Goal: Transaction & Acquisition: Subscribe to service/newsletter

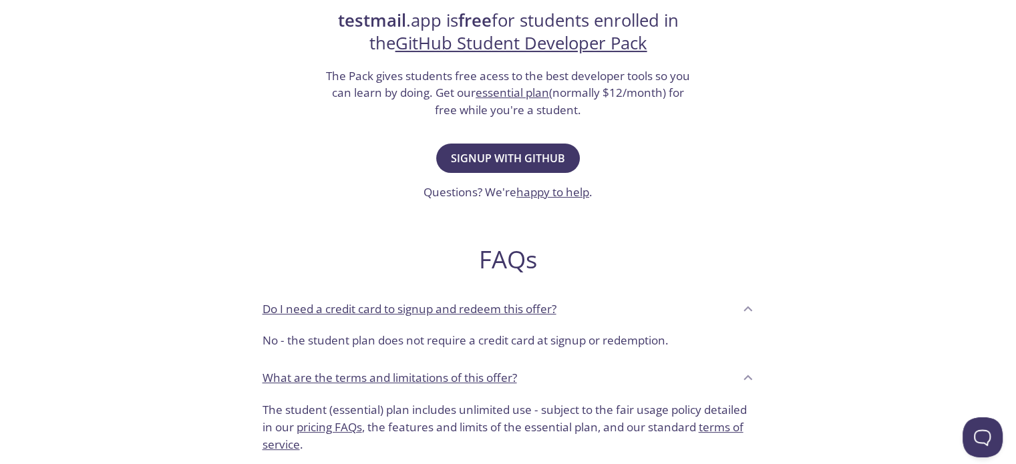
scroll to position [200, 0]
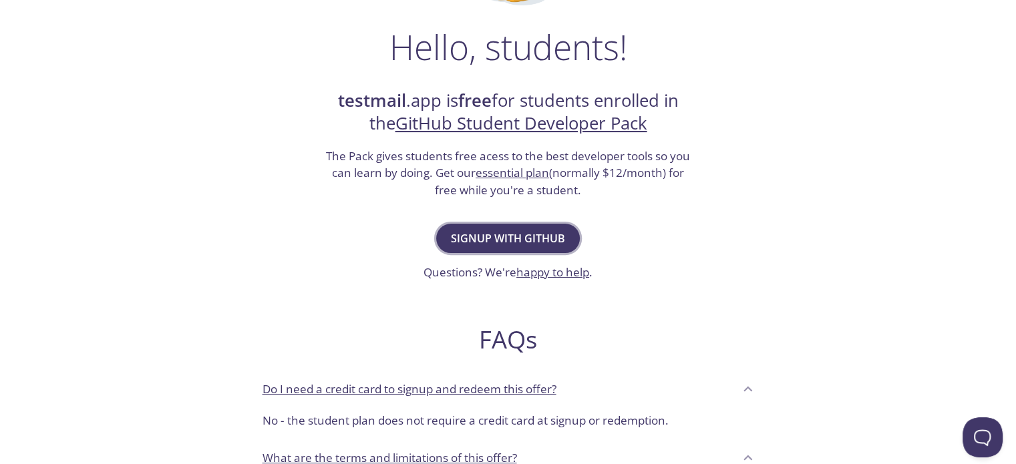
click at [545, 229] on span "Signup with GitHub" at bounding box center [508, 238] width 114 height 19
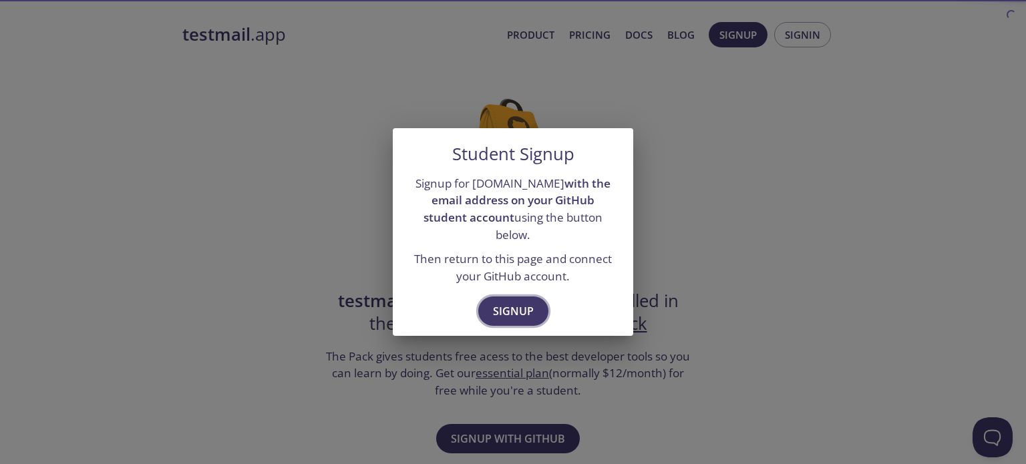
drag, startPoint x: 516, startPoint y: 278, endPoint x: 522, endPoint y: 293, distance: 16.5
click at [516, 277] on div "Signup for testmail.app with the email address on your GitHub student account u…" at bounding box center [513, 230] width 241 height 121
click at [525, 302] on span "Signup" at bounding box center [513, 311] width 41 height 19
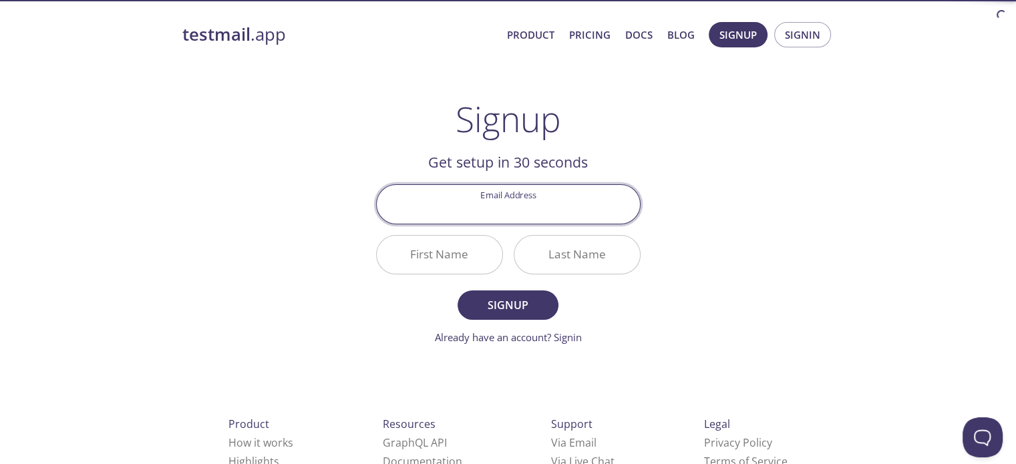
click at [522, 202] on input "Email Address" at bounding box center [508, 204] width 263 height 38
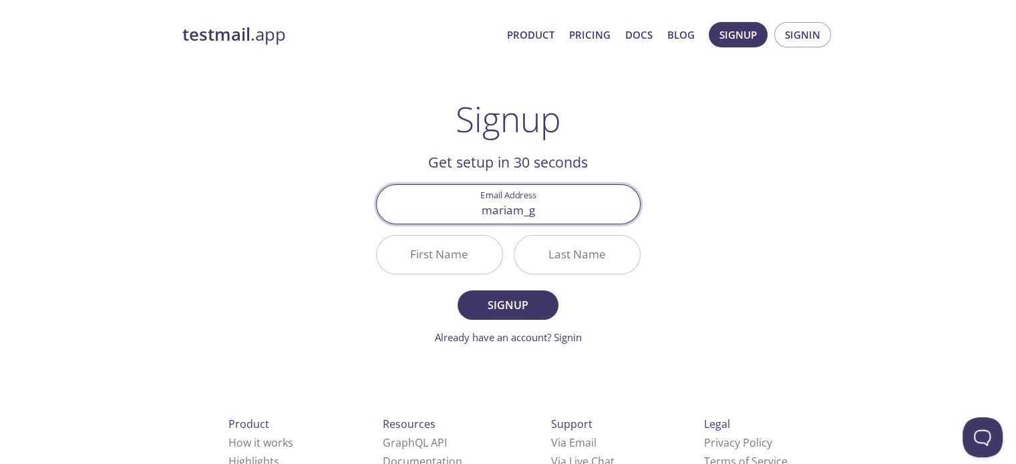
type input "[EMAIL_ADDRESS][DOMAIN_NAME]"
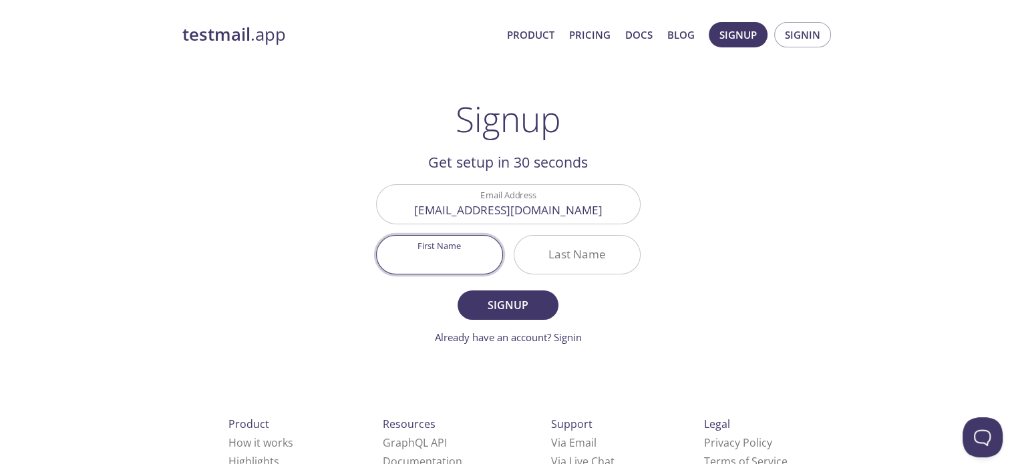
click at [464, 253] on input "First Name" at bounding box center [440, 255] width 126 height 38
type input "[PERSON_NAME]"
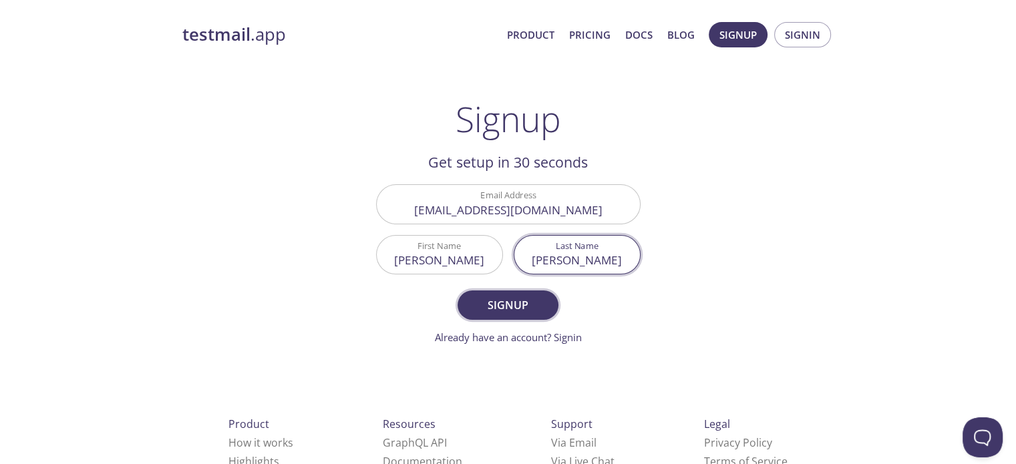
type input "[PERSON_NAME]"
click at [516, 309] on span "Signup" at bounding box center [507, 305] width 71 height 19
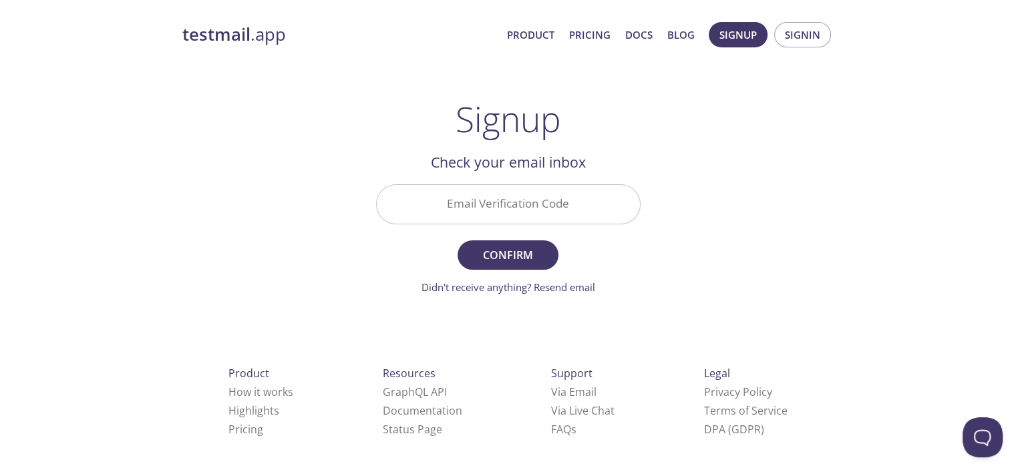
click at [573, 196] on input "Email Verification Code" at bounding box center [508, 204] width 263 height 38
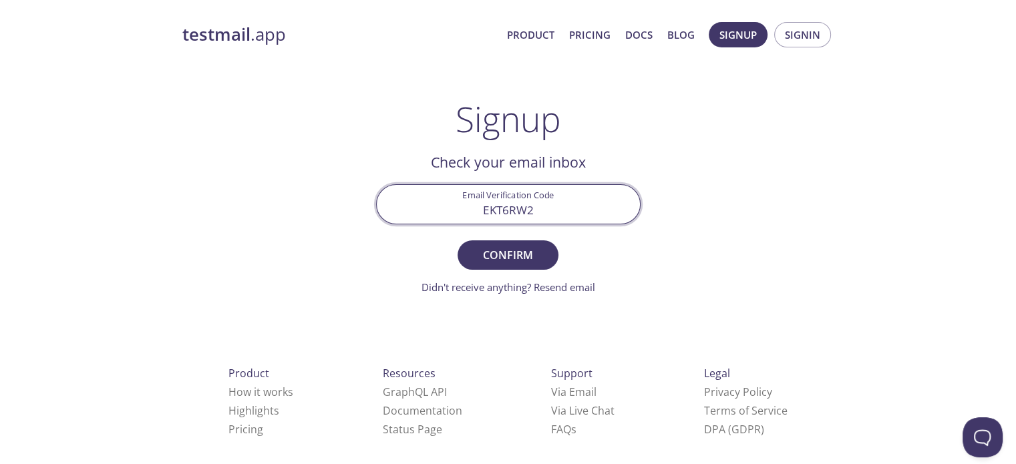
type input "EKT6RW2"
click at [458, 241] on button "Confirm" at bounding box center [508, 255] width 100 height 29
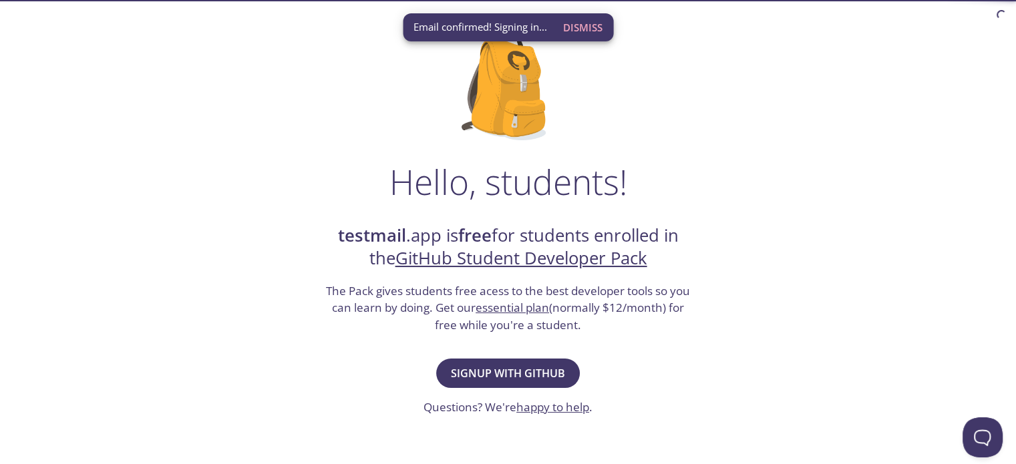
scroll to position [134, 0]
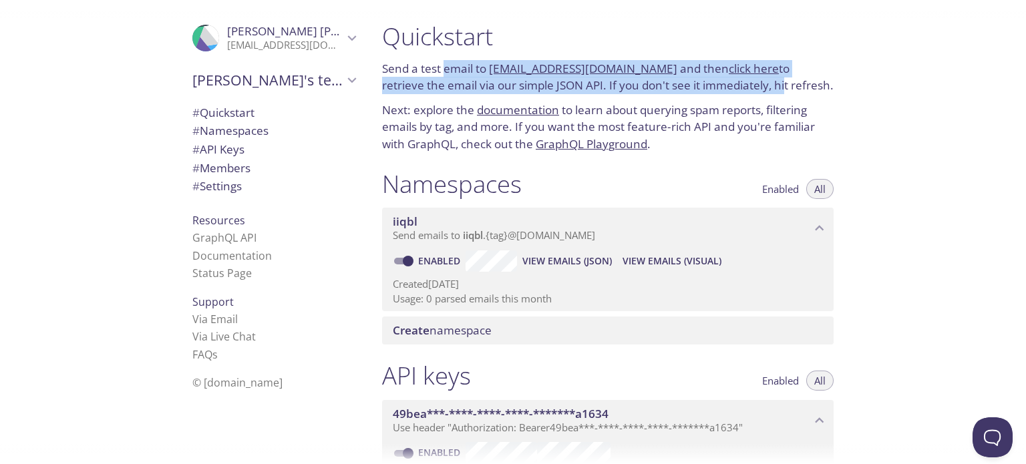
drag, startPoint x: 458, startPoint y: 69, endPoint x: 719, endPoint y: 78, distance: 260.8
click at [719, 78] on p "Send a test email to [EMAIL_ADDRESS][DOMAIN_NAME] and then click here to retrie…" at bounding box center [608, 77] width 452 height 34
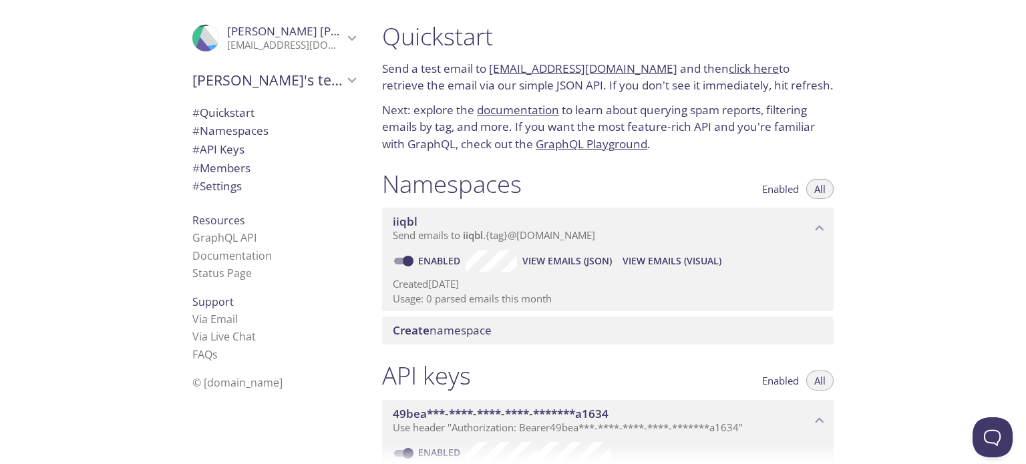
click at [723, 87] on p "Send a test email to [EMAIL_ADDRESS][DOMAIN_NAME] and then click here to retrie…" at bounding box center [608, 77] width 452 height 34
